Goal: Task Accomplishment & Management: Manage account settings

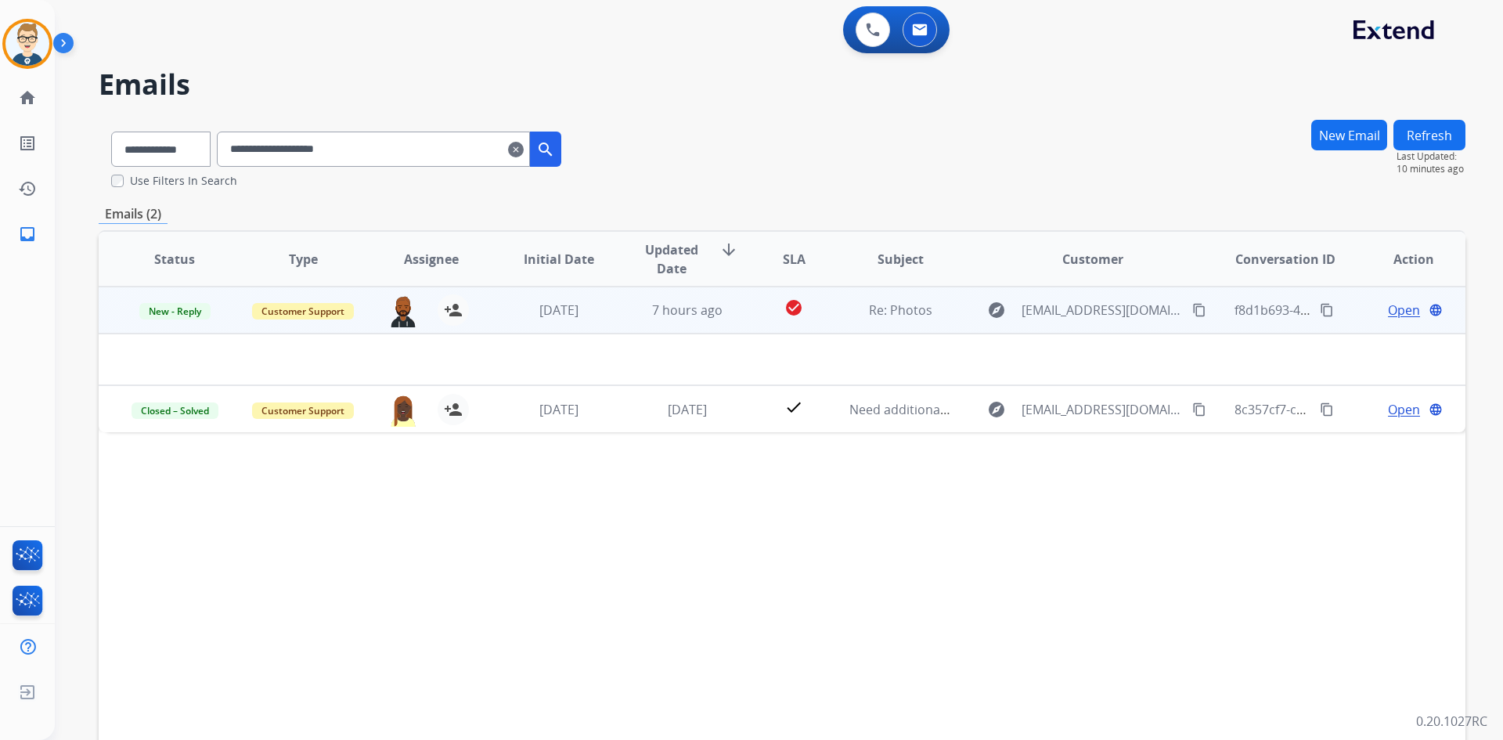
click at [615, 320] on td "7 hours ago" at bounding box center [675, 309] width 128 height 47
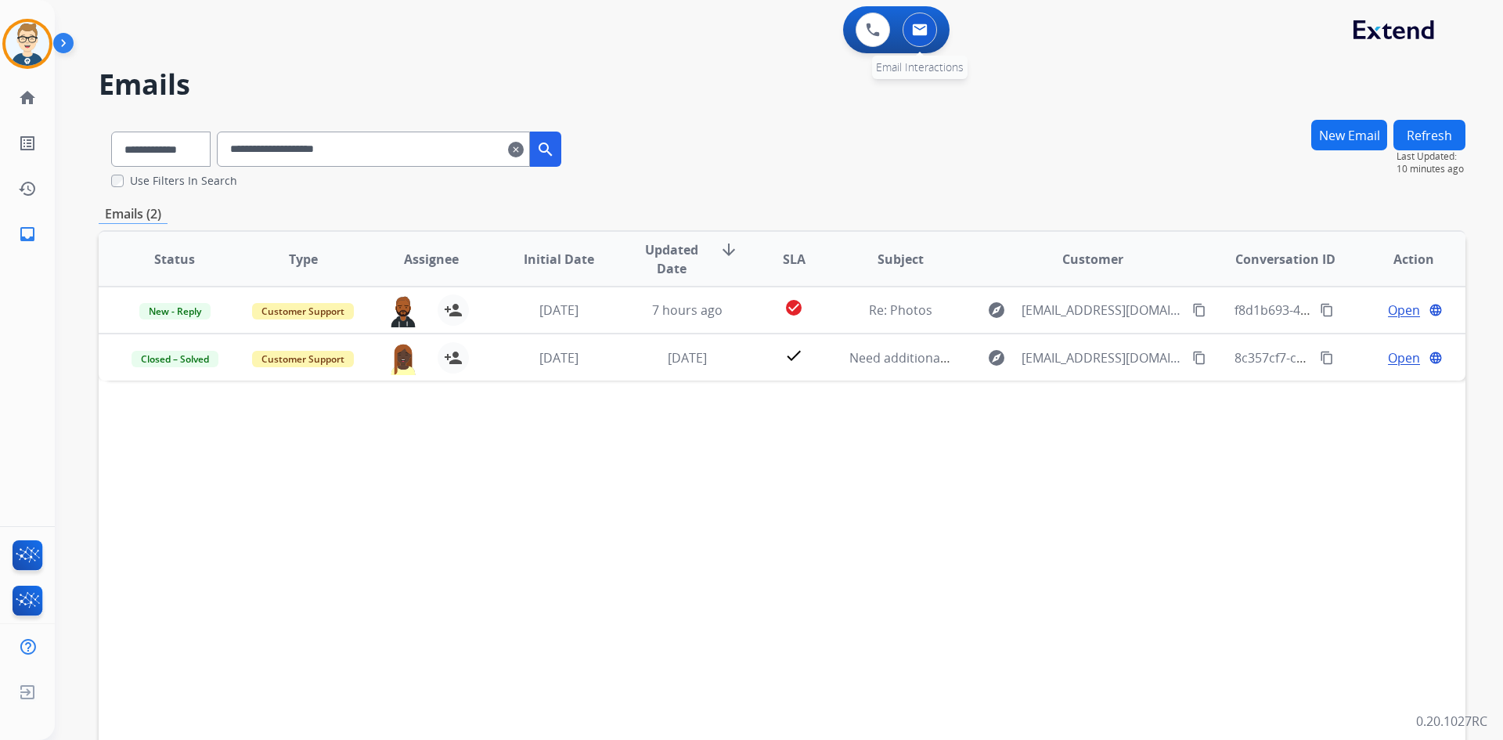
click at [917, 34] on img at bounding box center [920, 29] width 16 height 13
click at [873, 28] on img at bounding box center [873, 30] width 14 height 14
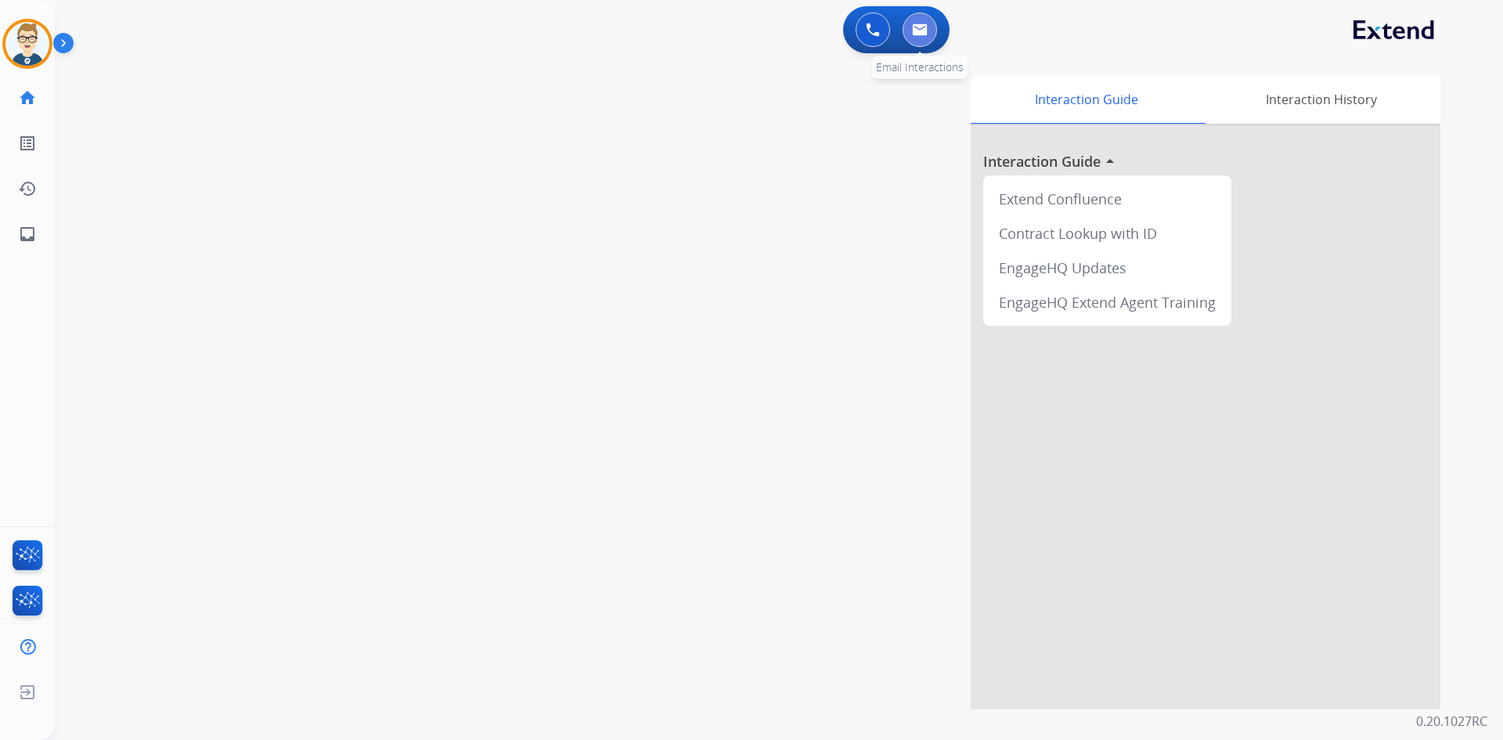
click at [918, 27] on img at bounding box center [920, 29] width 16 height 13
select select "**********"
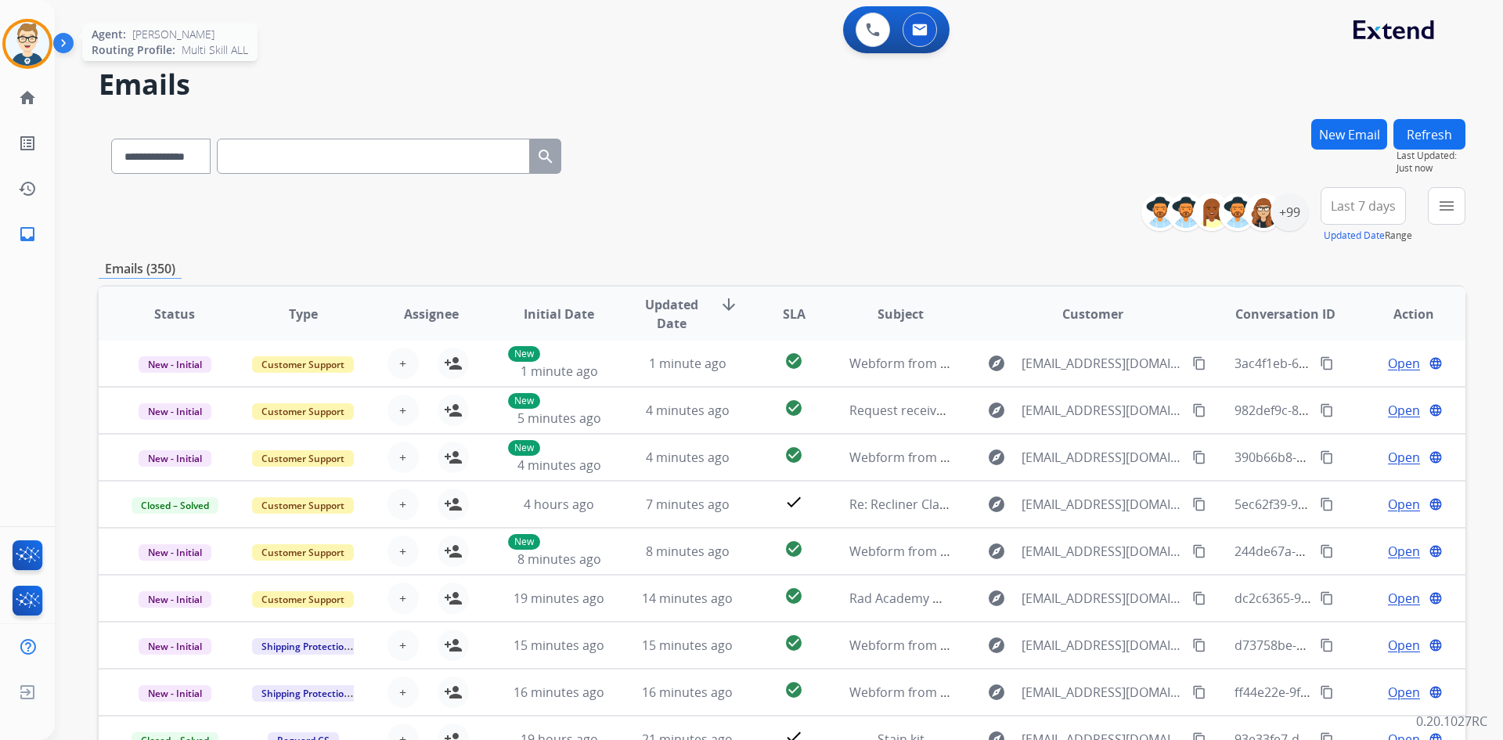
click at [19, 41] on img at bounding box center [27, 44] width 44 height 44
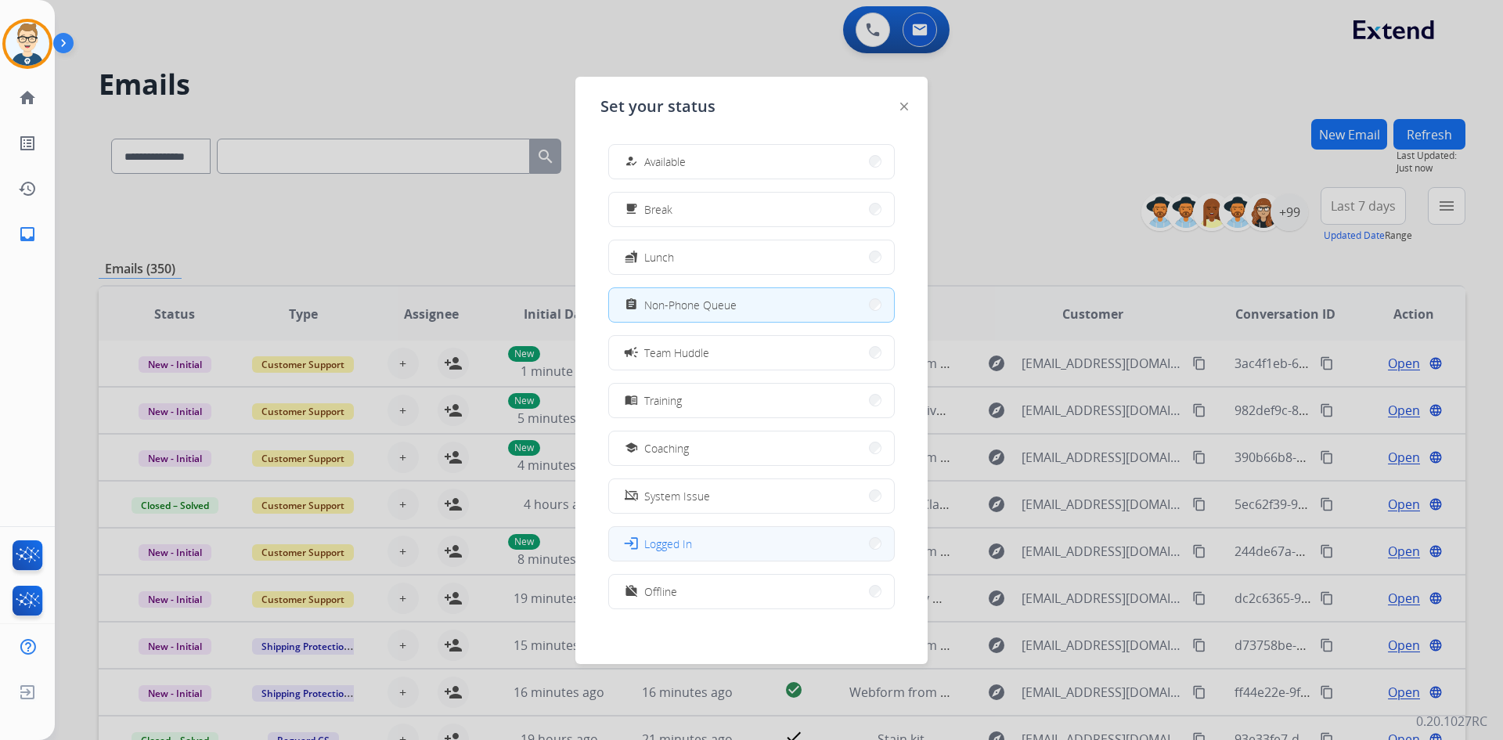
scroll to position [5, 0]
click at [708, 592] on button "work_off Offline" at bounding box center [751, 587] width 285 height 34
